Goal: Information Seeking & Learning: Learn about a topic

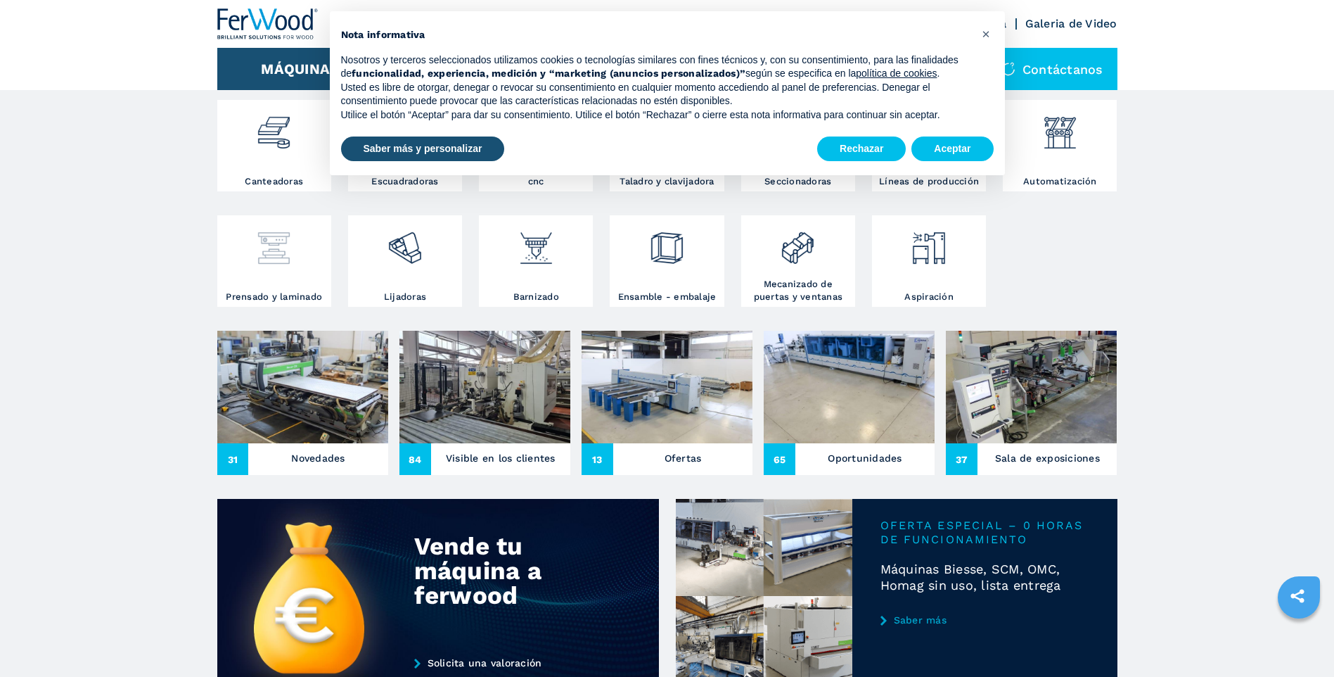
click at [279, 247] on img at bounding box center [273, 243] width 37 height 48
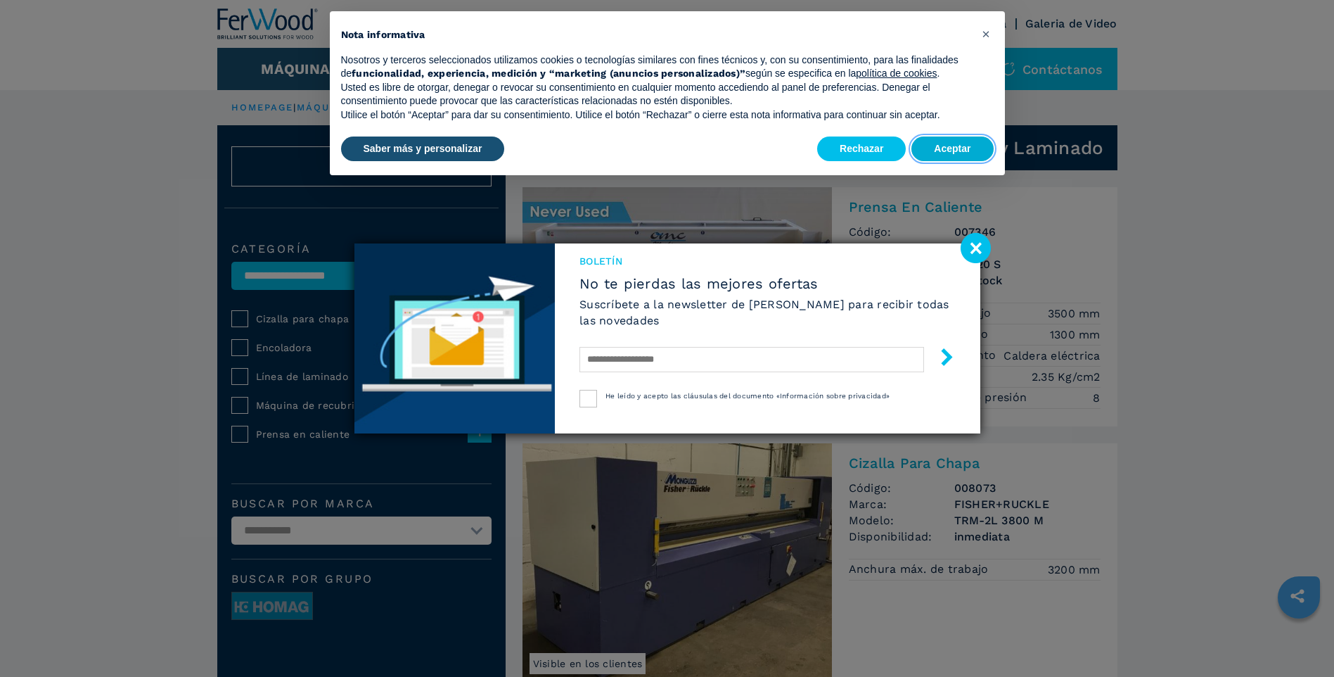
click at [958, 142] on button "Aceptar" at bounding box center [953, 148] width 82 height 25
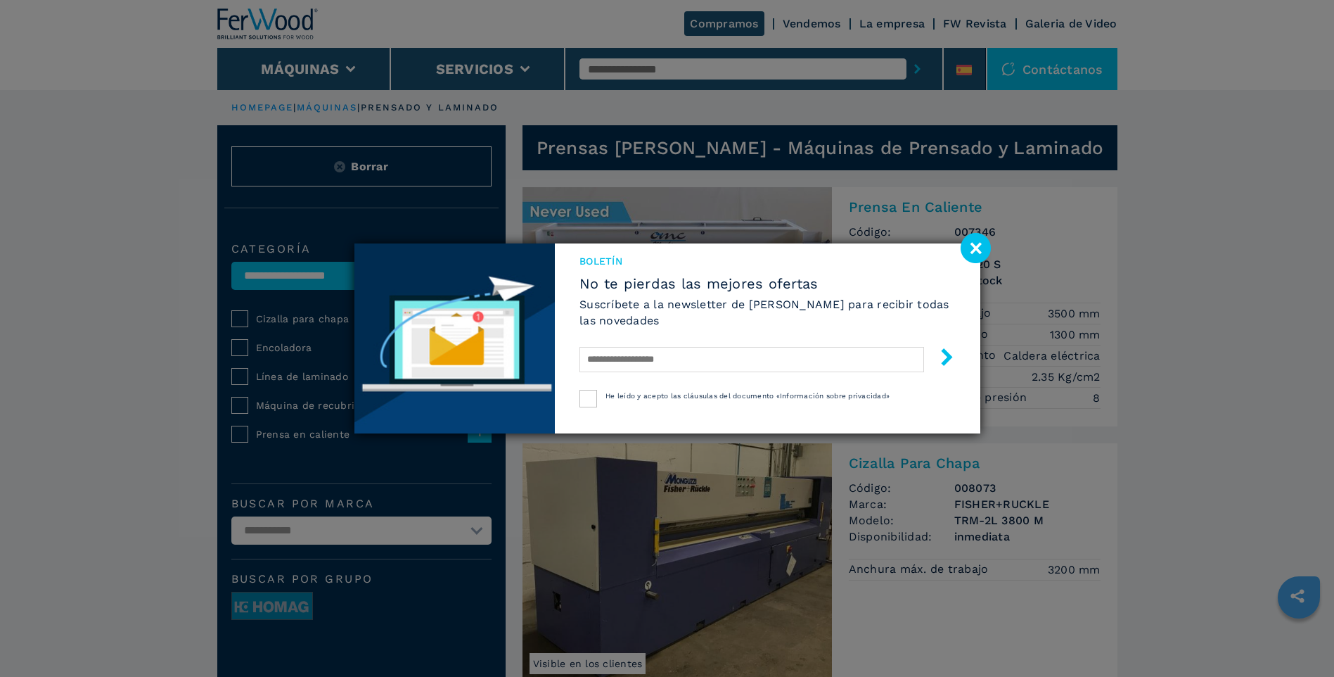
click at [976, 243] on image at bounding box center [976, 248] width 30 height 30
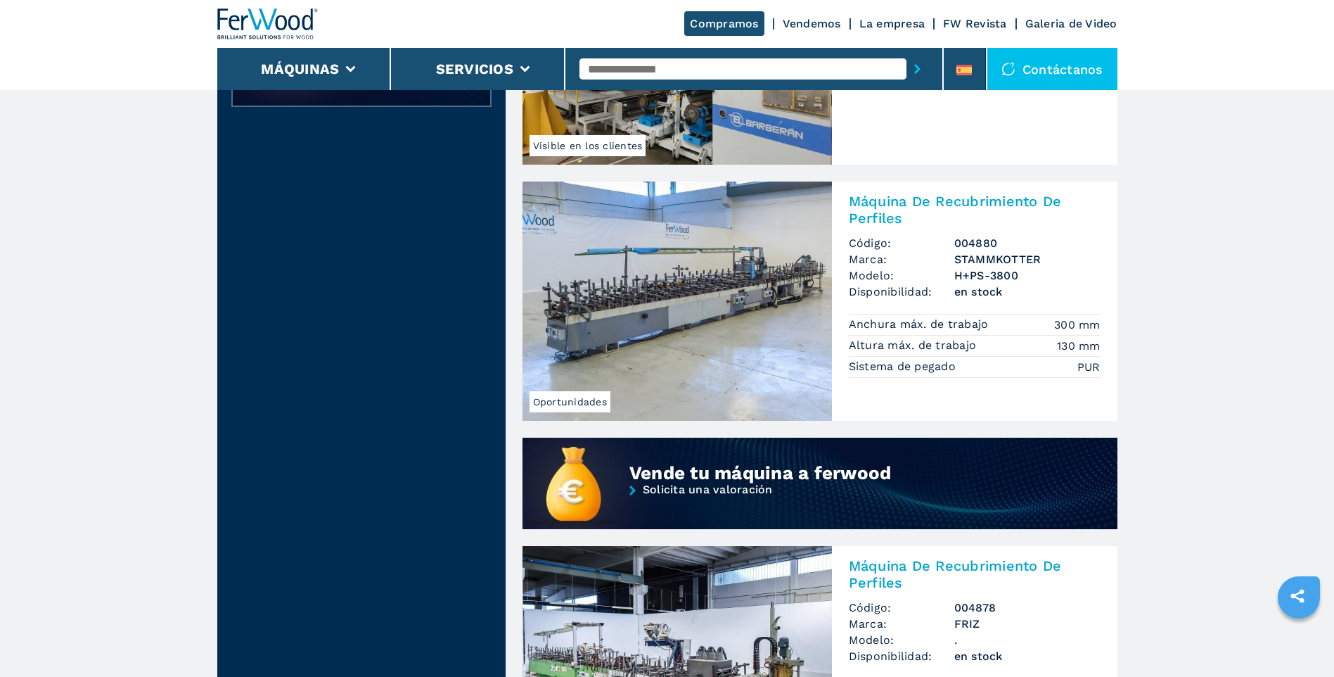
scroll to position [844, 0]
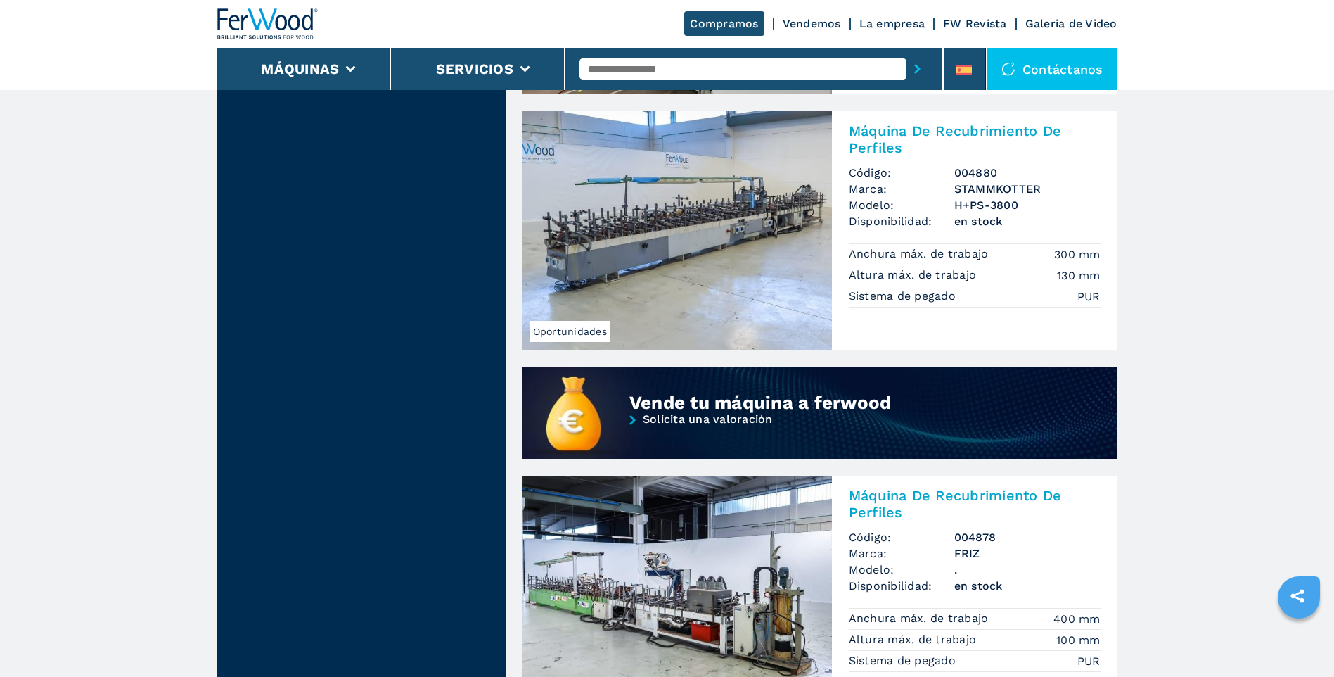
click at [712, 242] on img at bounding box center [677, 230] width 309 height 239
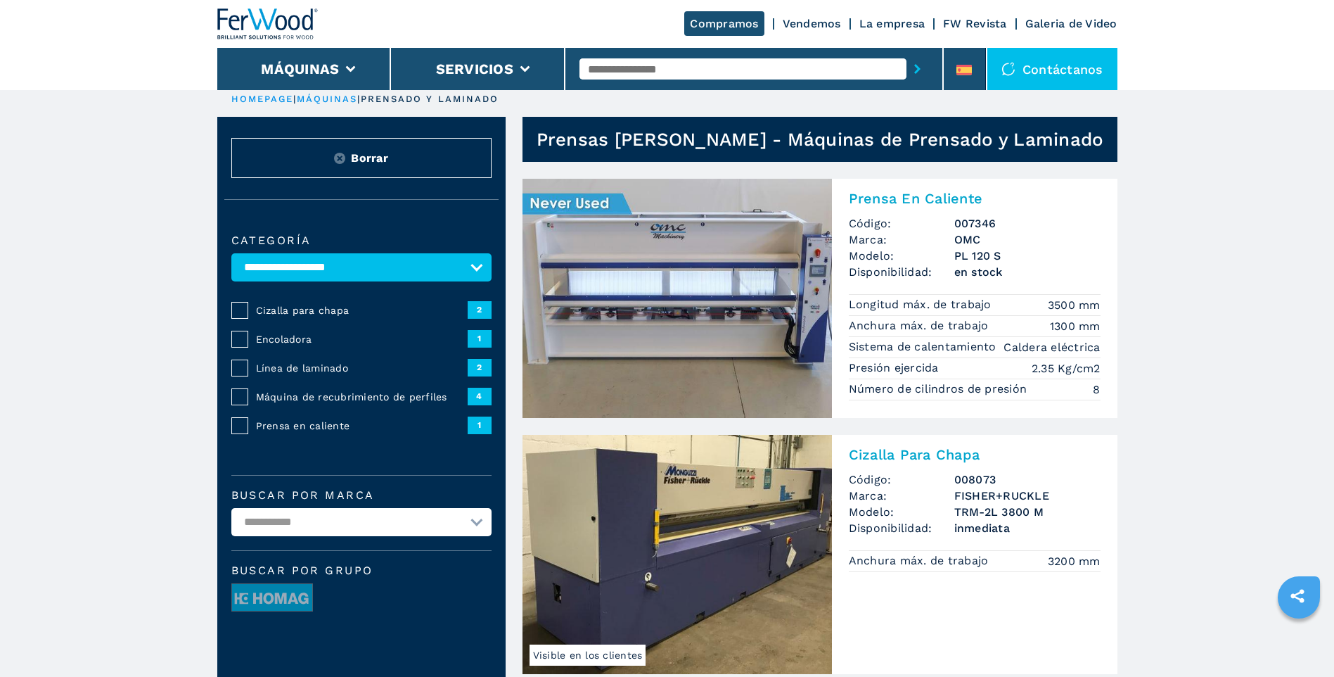
scroll to position [0, 0]
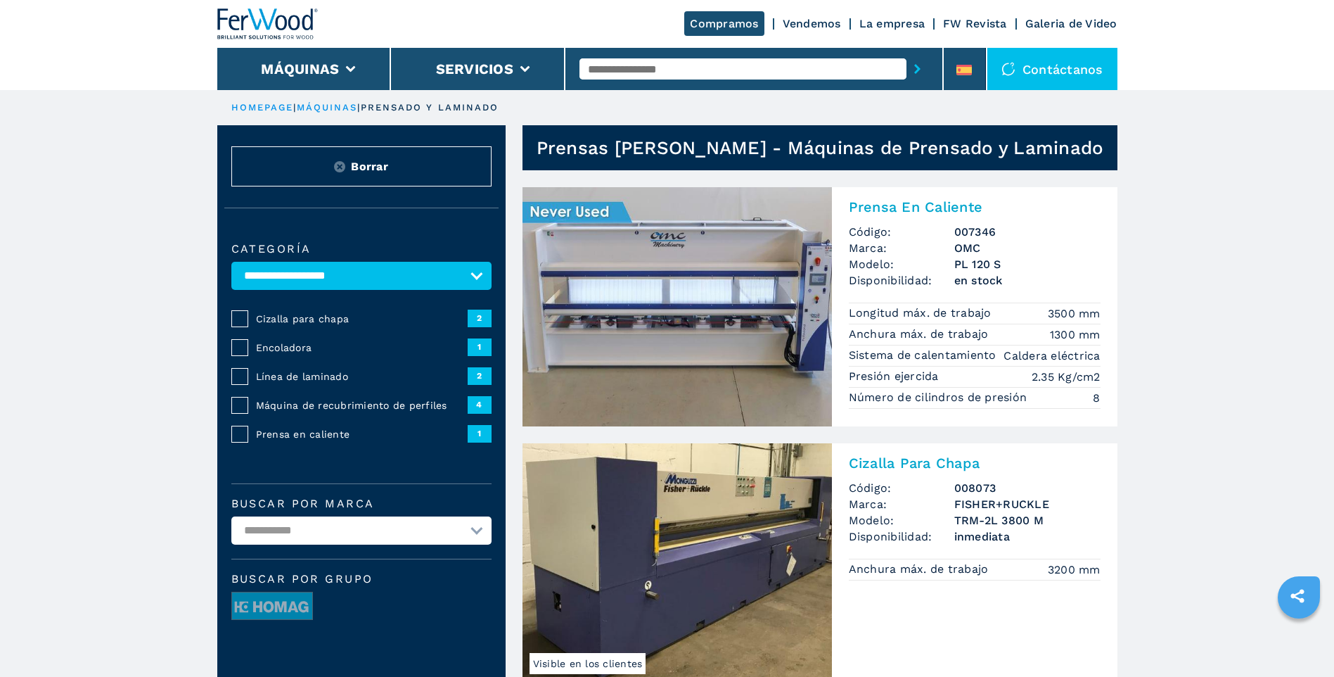
click at [275, 430] on span "Prensa en caliente" at bounding box center [362, 434] width 212 height 14
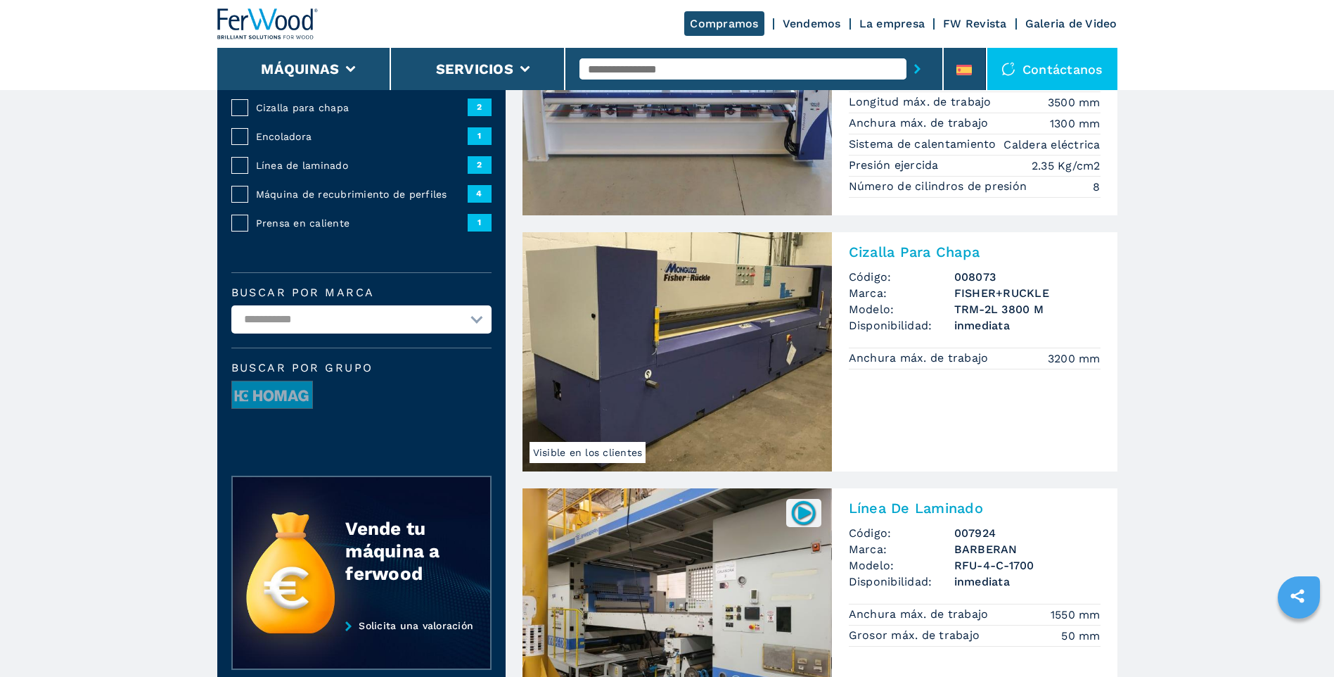
scroll to position [175, 0]
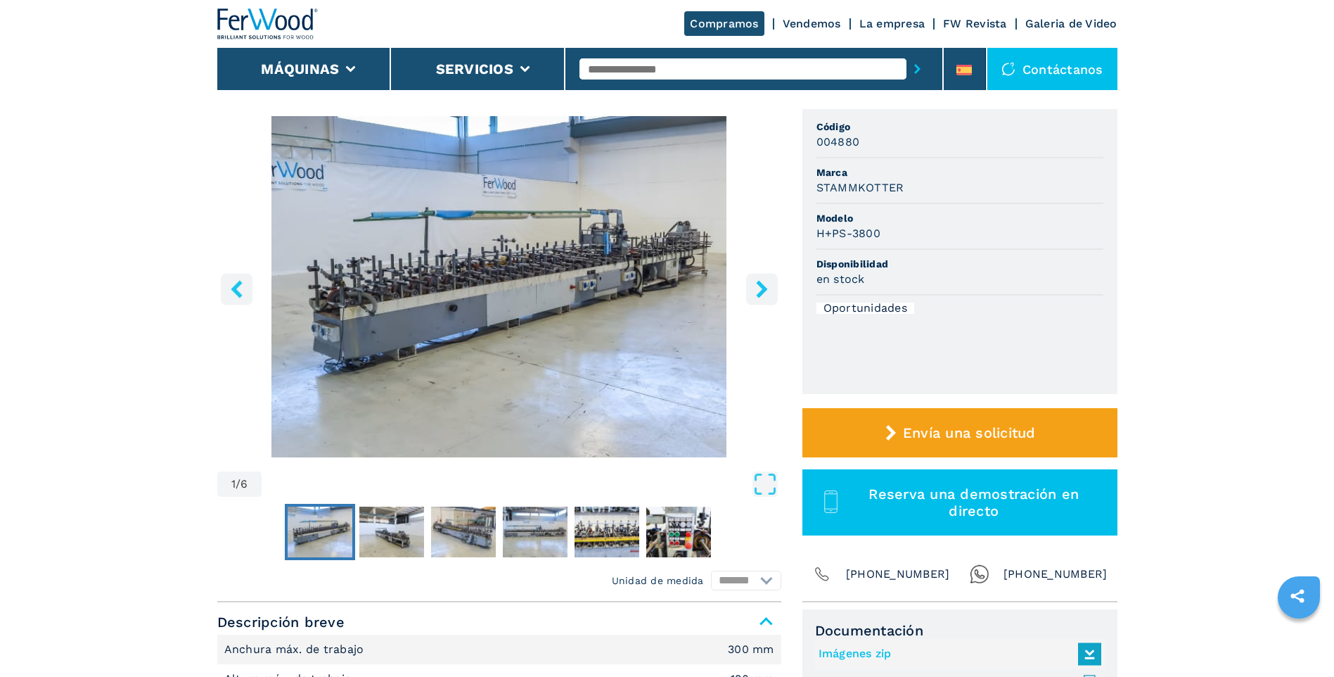
scroll to position [141, 0]
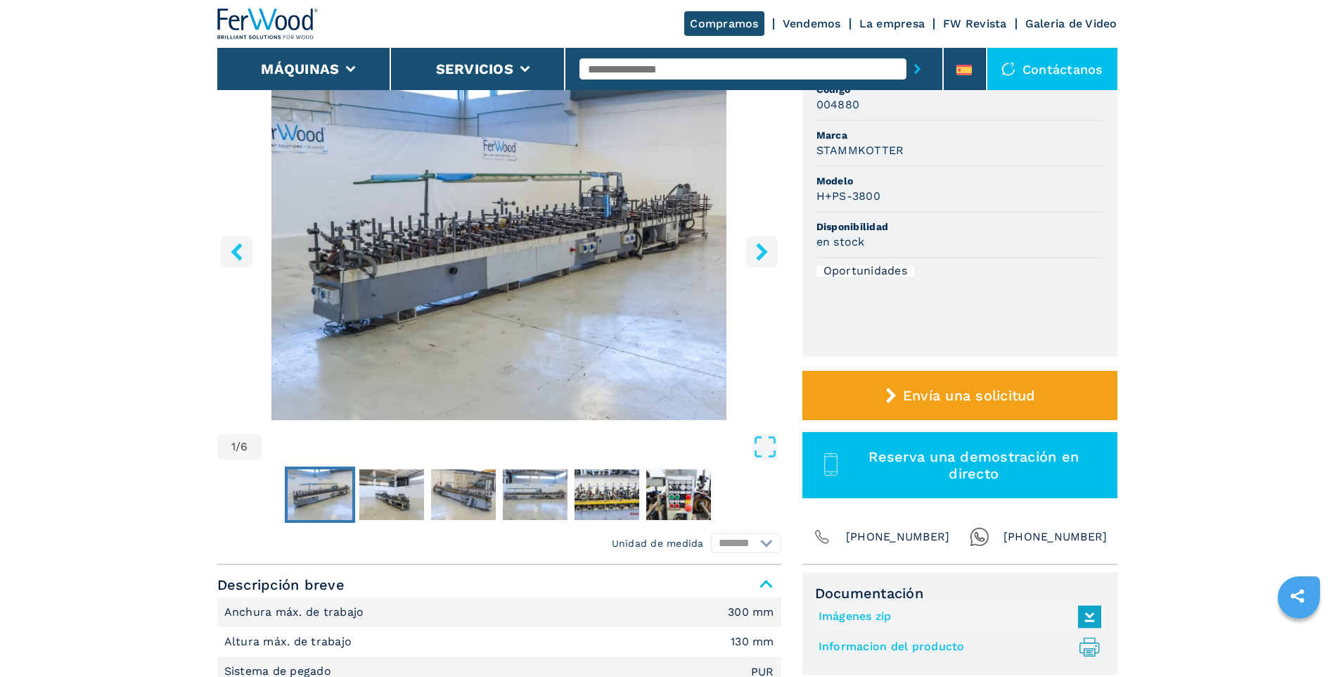
click at [621, 286] on img "Go to Slide 1" at bounding box center [499, 249] width 564 height 341
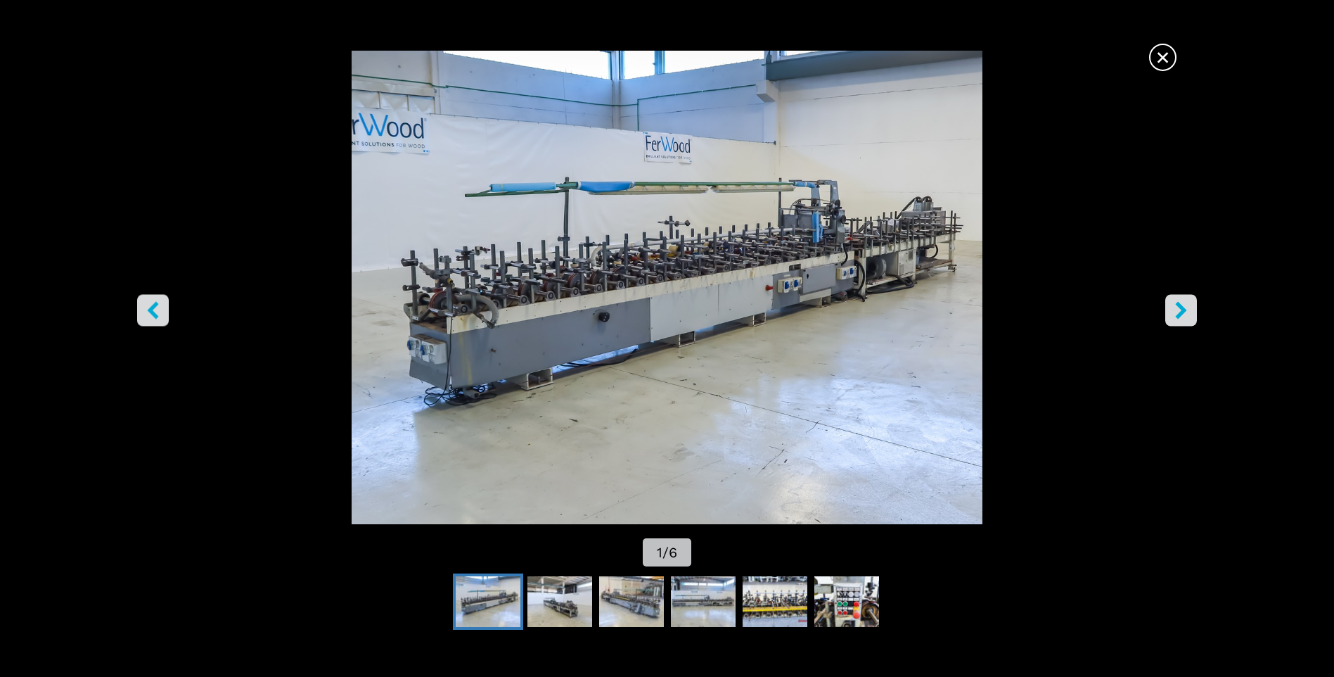
click at [1182, 302] on icon "right-button" at bounding box center [1182, 311] width 18 height 18
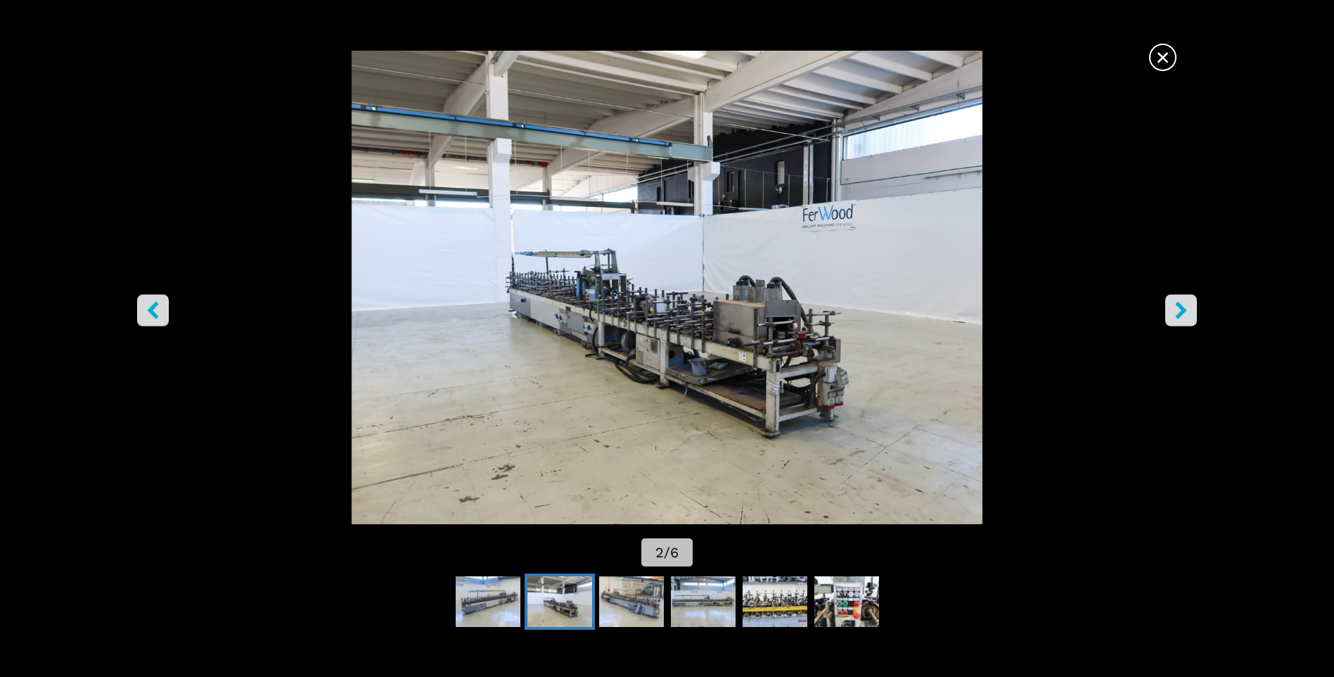
click at [1182, 302] on icon "right-button" at bounding box center [1182, 311] width 18 height 18
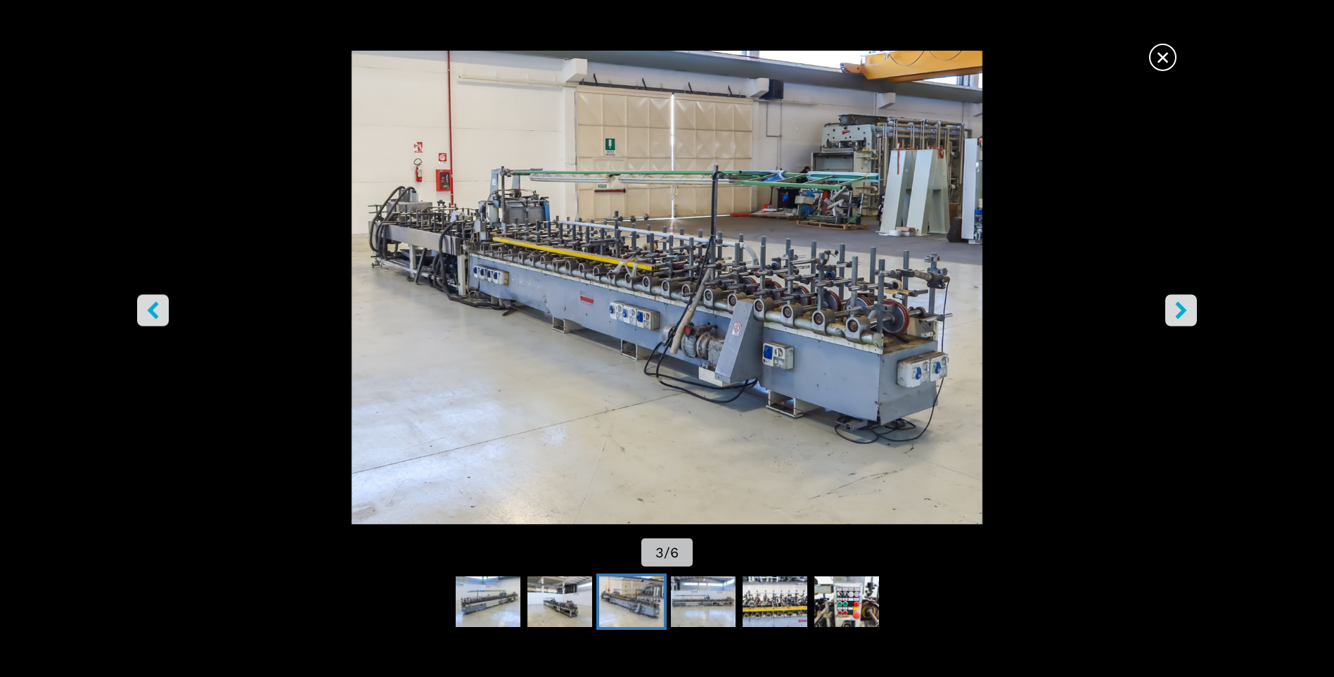
click at [1182, 302] on icon "right-button" at bounding box center [1182, 311] width 18 height 18
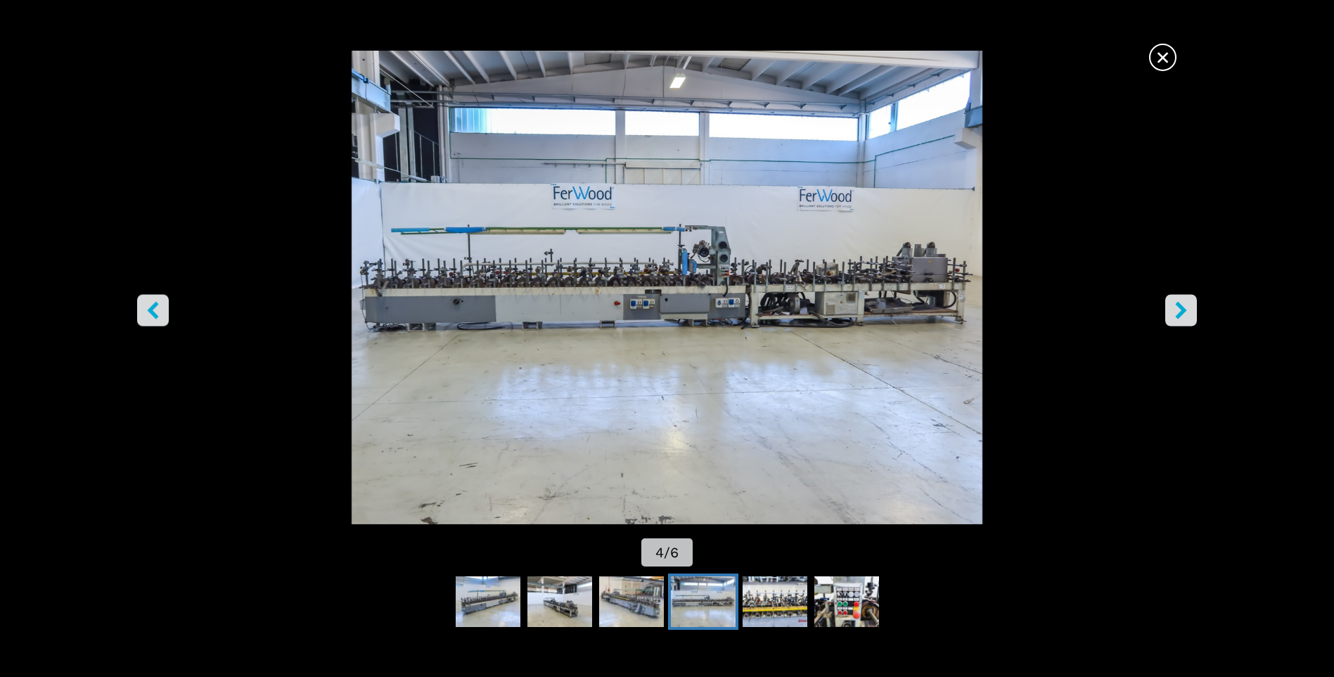
click at [1182, 302] on icon "right-button" at bounding box center [1182, 311] width 18 height 18
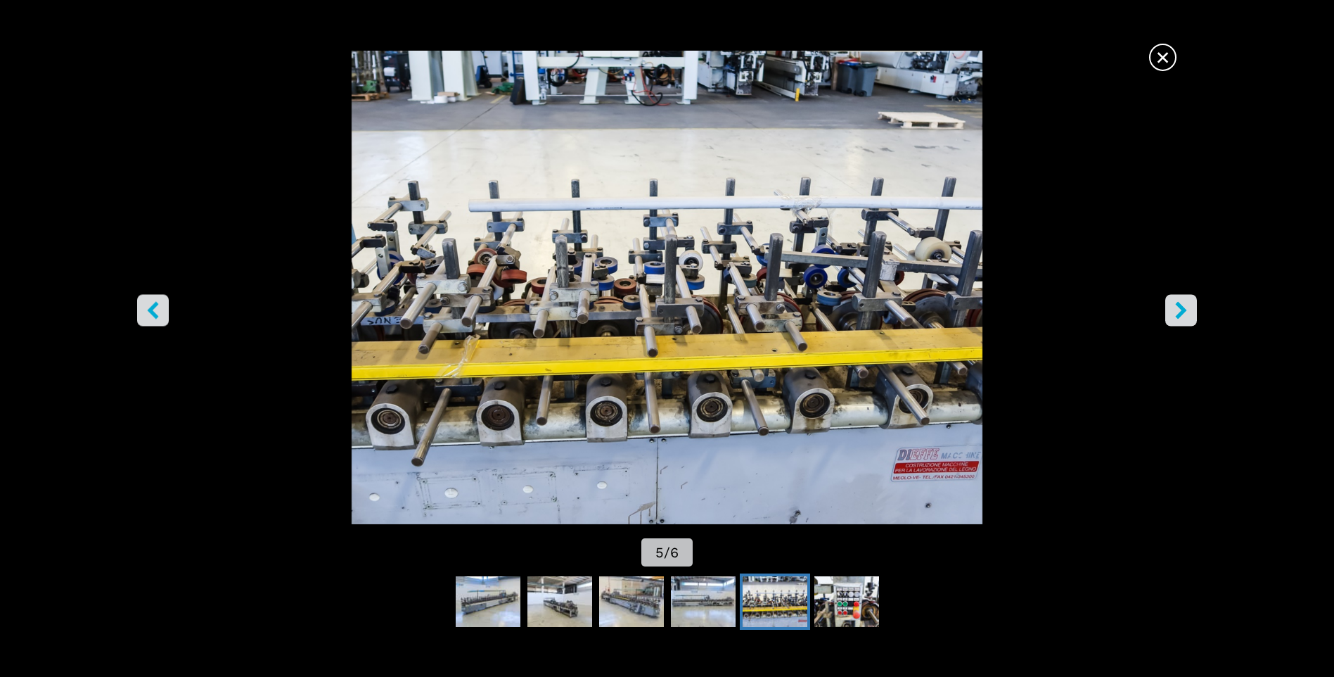
click at [1182, 302] on icon "right-button" at bounding box center [1182, 311] width 18 height 18
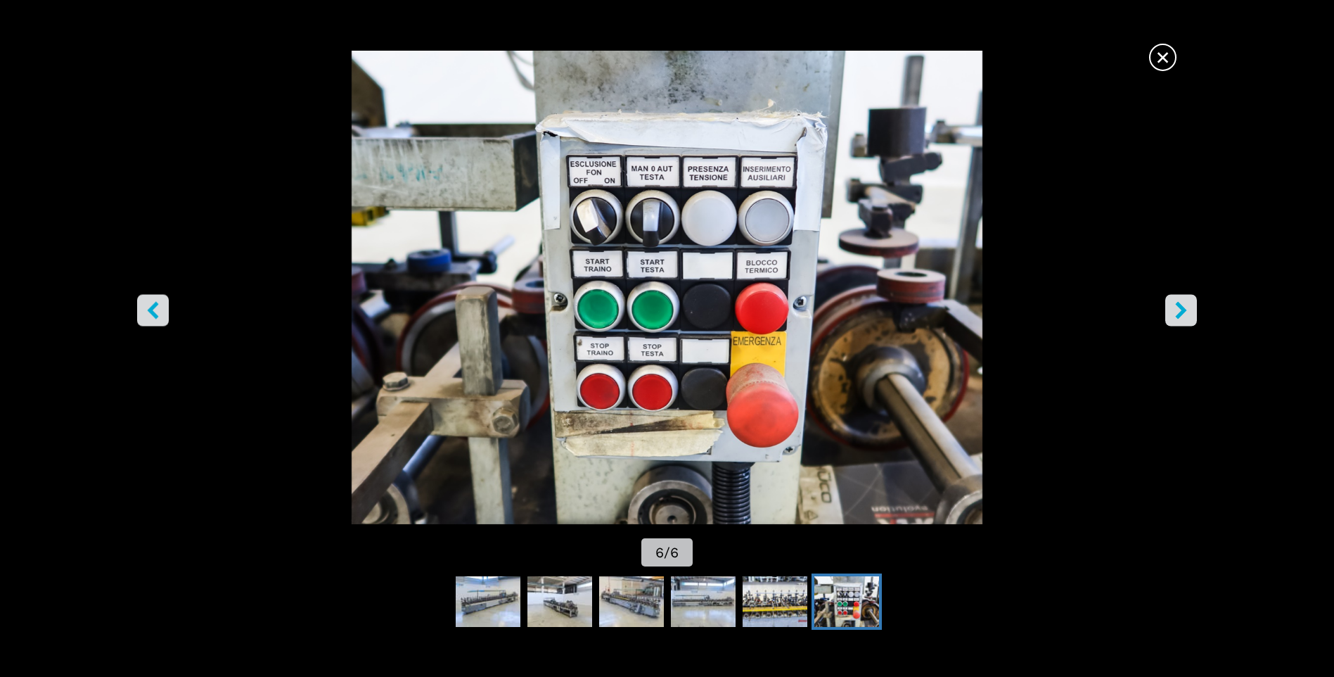
click at [1182, 302] on icon "right-button" at bounding box center [1182, 311] width 18 height 18
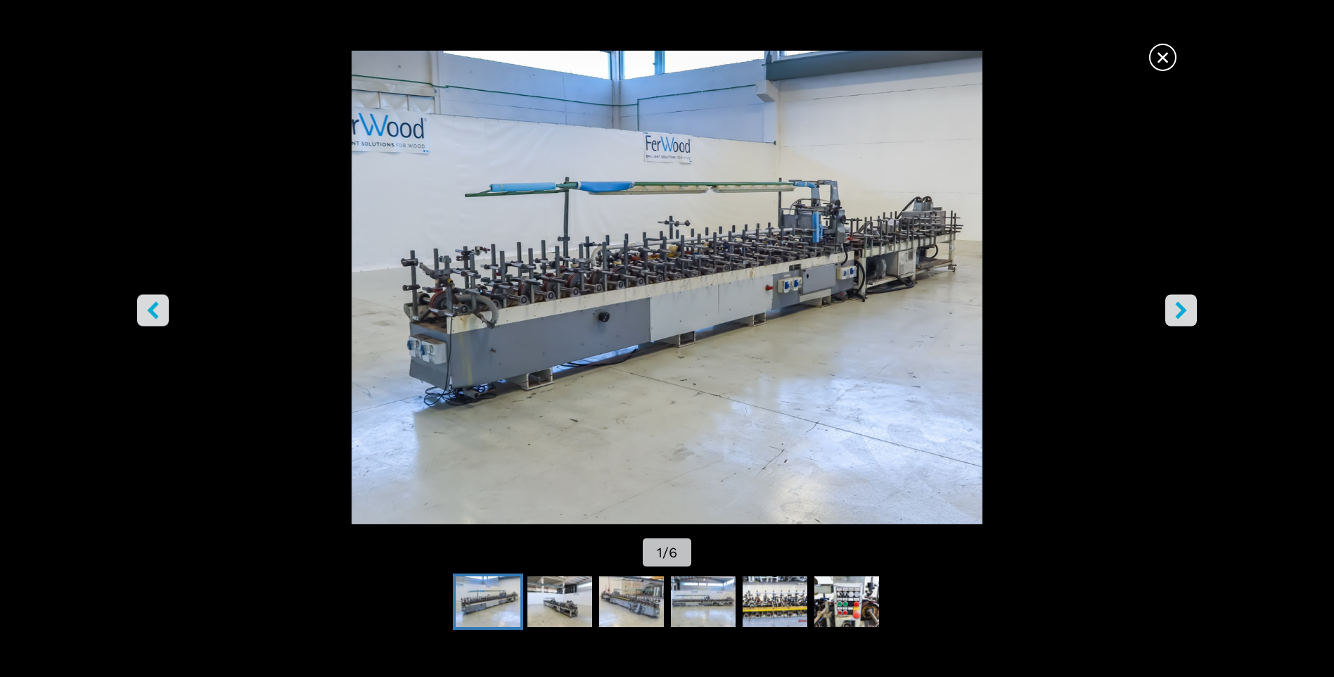
click at [1182, 302] on icon "right-button" at bounding box center [1182, 311] width 18 height 18
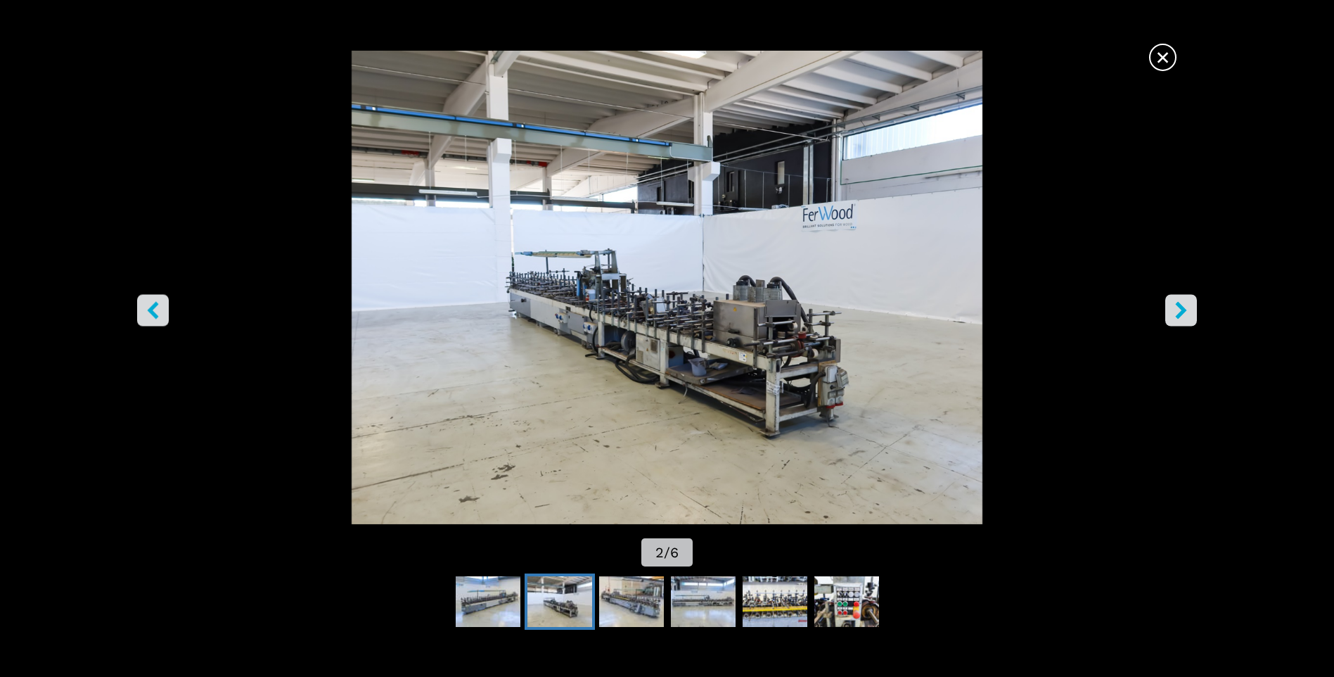
click at [1162, 55] on span "×" at bounding box center [1163, 54] width 25 height 25
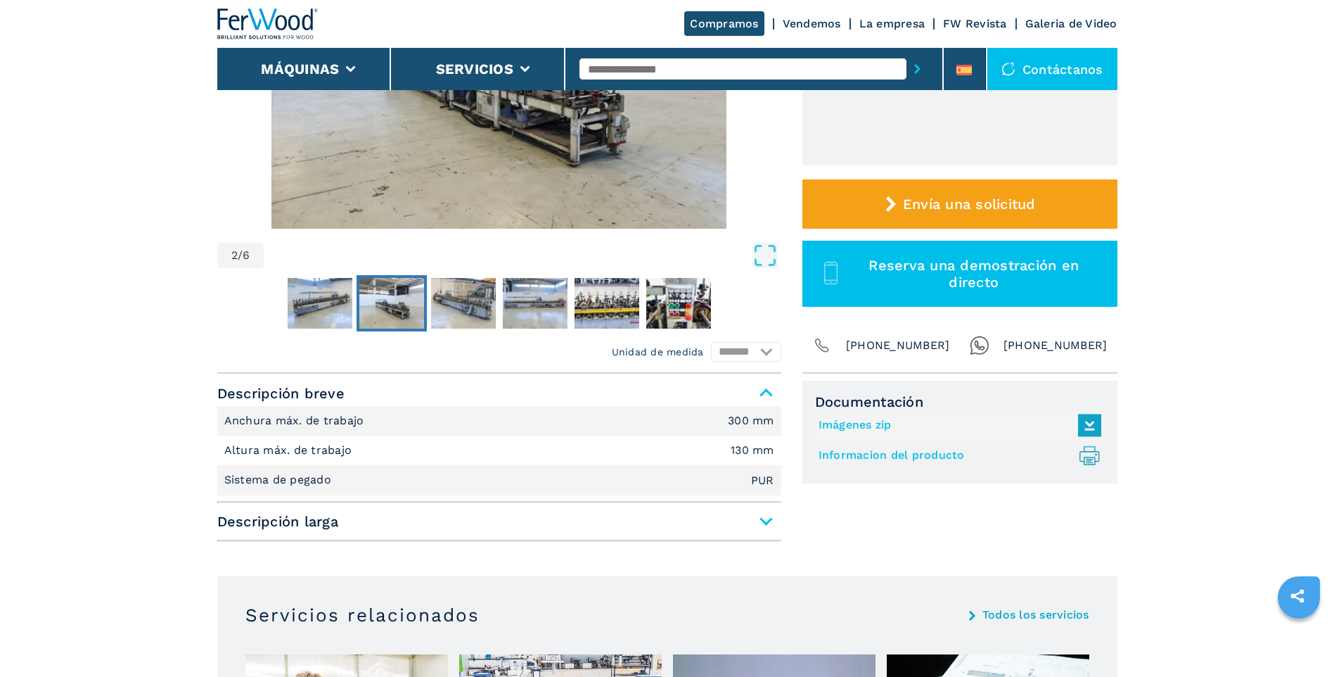
scroll to position [281, 0]
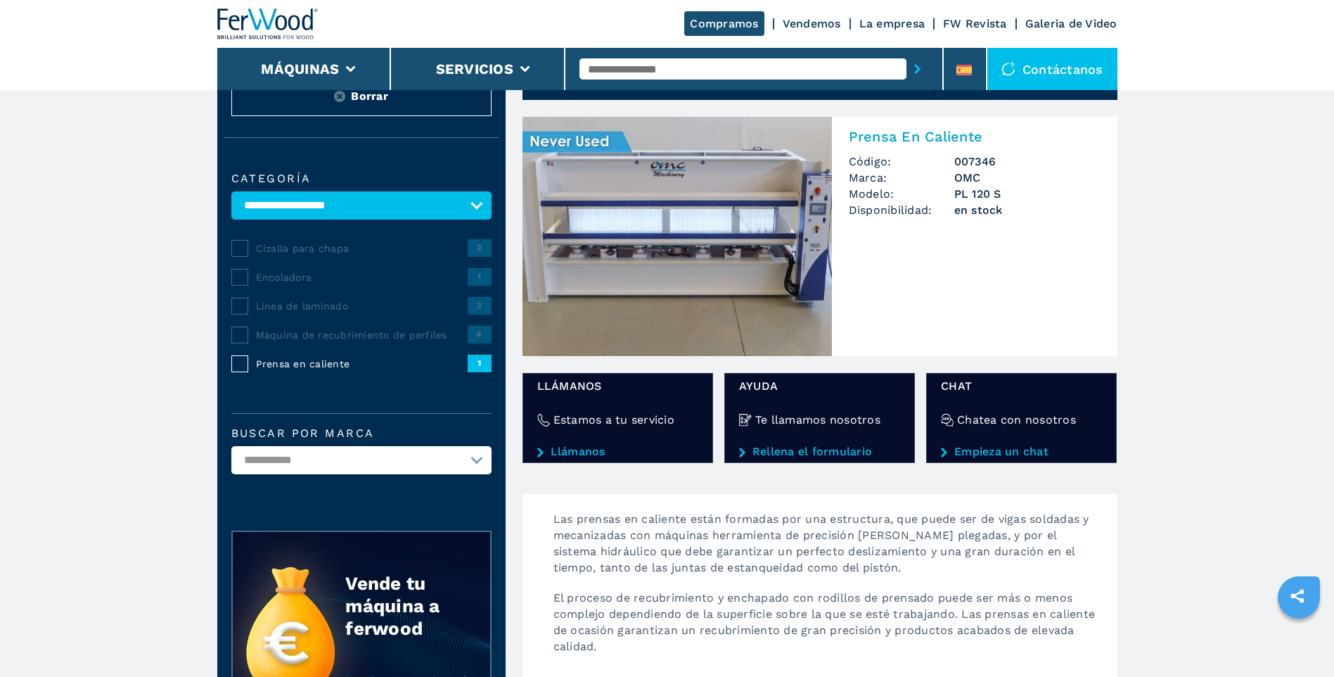
scroll to position [70, 0]
